Goal: Task Accomplishment & Management: Manage account settings

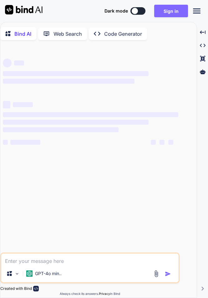
click at [174, 10] on button "Sign in" at bounding box center [171, 11] width 34 height 13
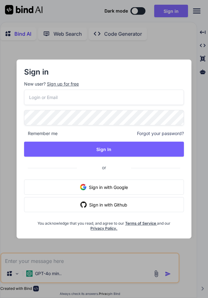
type textarea "x"
click at [48, 97] on input "email" at bounding box center [104, 97] width 160 height 15
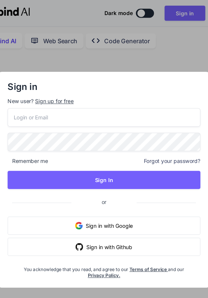
click at [54, 81] on div "Sign up for free" at bounding box center [63, 84] width 32 height 6
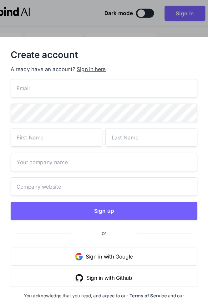
click at [51, 76] on input "email" at bounding box center [104, 72] width 155 height 15
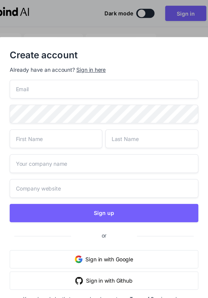
click at [44, 74] on input "email" at bounding box center [104, 72] width 155 height 15
click at [203, 28] on div "Create account Already have an account? Sign in here Sign up or Sign in with Go…" at bounding box center [104, 149] width 208 height 298
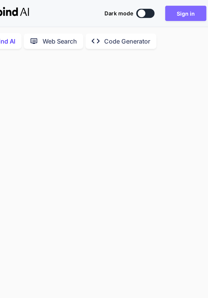
click at [174, 12] on button "Sign in" at bounding box center [171, 11] width 34 height 13
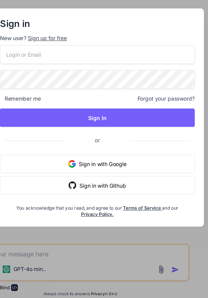
paste input "[EMAIL_ADDRESS][DOMAIN_NAME]"
type input "[EMAIL_ADDRESS][DOMAIN_NAME]"
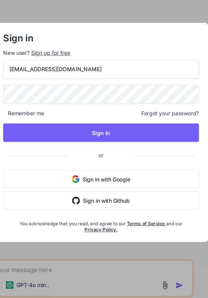
click at [32, 101] on input "[EMAIL_ADDRESS][DOMAIN_NAME]" at bounding box center [104, 97] width 160 height 15
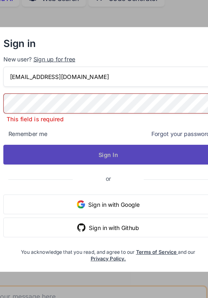
click at [137, 152] on button "Sign In" at bounding box center [104, 152] width 160 height 15
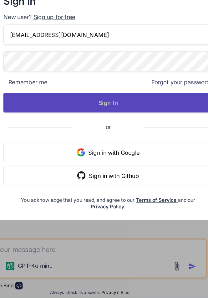
type textarea "x"
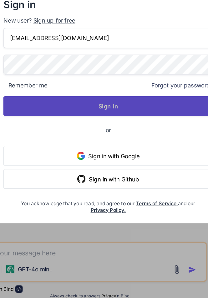
click at [141, 148] on button "Sign In" at bounding box center [104, 149] width 160 height 15
click at [143, 147] on button "Sign In" at bounding box center [104, 149] width 160 height 15
click at [143, 145] on button "Signing In..." at bounding box center [104, 149] width 160 height 15
click at [141, 148] on button "Sign In" at bounding box center [104, 149] width 160 height 15
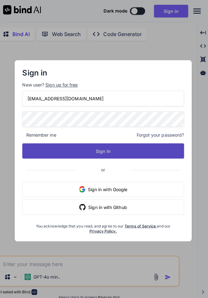
click at [154, 147] on button "Sign In" at bounding box center [104, 149] width 160 height 15
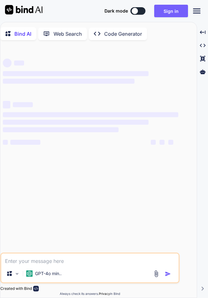
type textarea "x"
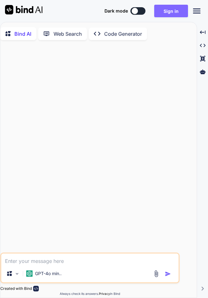
click at [171, 11] on button "Sign in" at bounding box center [171, 11] width 34 height 13
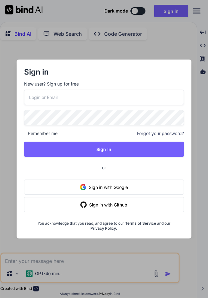
click at [43, 99] on input "email" at bounding box center [104, 97] width 160 height 15
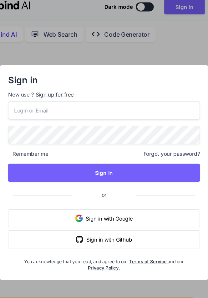
click at [51, 86] on div "Sign in New user? Sign up for free Remember me Forgot your password? Sign In or…" at bounding box center [104, 149] width 165 height 164
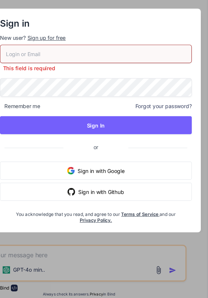
paste input "[EMAIL_ADDRESS][DOMAIN_NAME]"
type input "[EMAIL_ADDRESS][DOMAIN_NAME]"
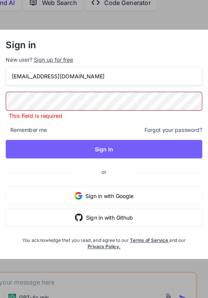
type textarea "x"
click at [29, 94] on input "[EMAIL_ADDRESS][DOMAIN_NAME]" at bounding box center [104, 93] width 160 height 15
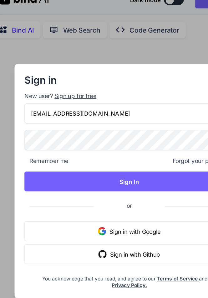
click at [28, 99] on input "[EMAIL_ADDRESS][DOMAIN_NAME]" at bounding box center [104, 97] width 160 height 15
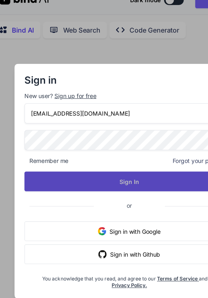
click at [128, 147] on button "Sign In" at bounding box center [104, 149] width 160 height 15
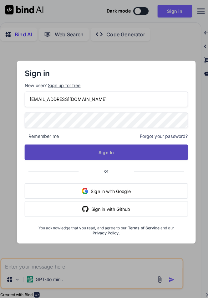
click at [159, 146] on button "Sign In" at bounding box center [104, 149] width 160 height 15
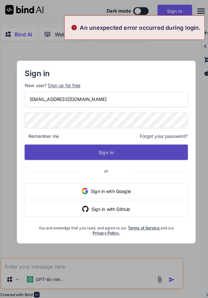
click at [159, 146] on button "Sign In" at bounding box center [104, 149] width 160 height 15
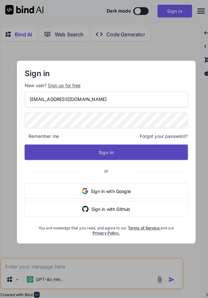
click at [141, 148] on button "Sign In" at bounding box center [104, 149] width 160 height 15
